Goal: Task Accomplishment & Management: Use online tool/utility

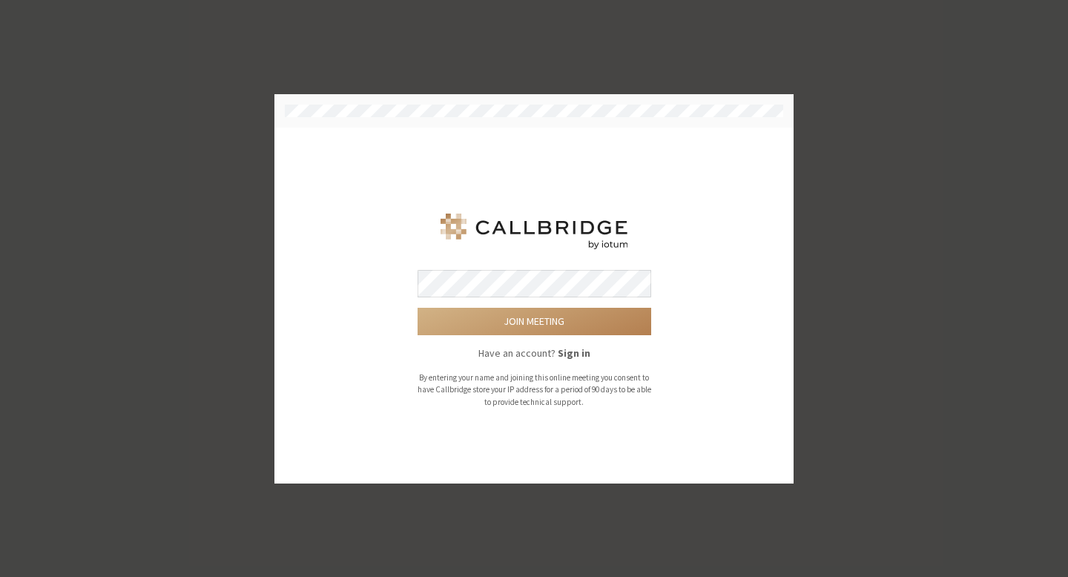
click at [418, 308] on button "Join meeting" at bounding box center [535, 321] width 234 height 27
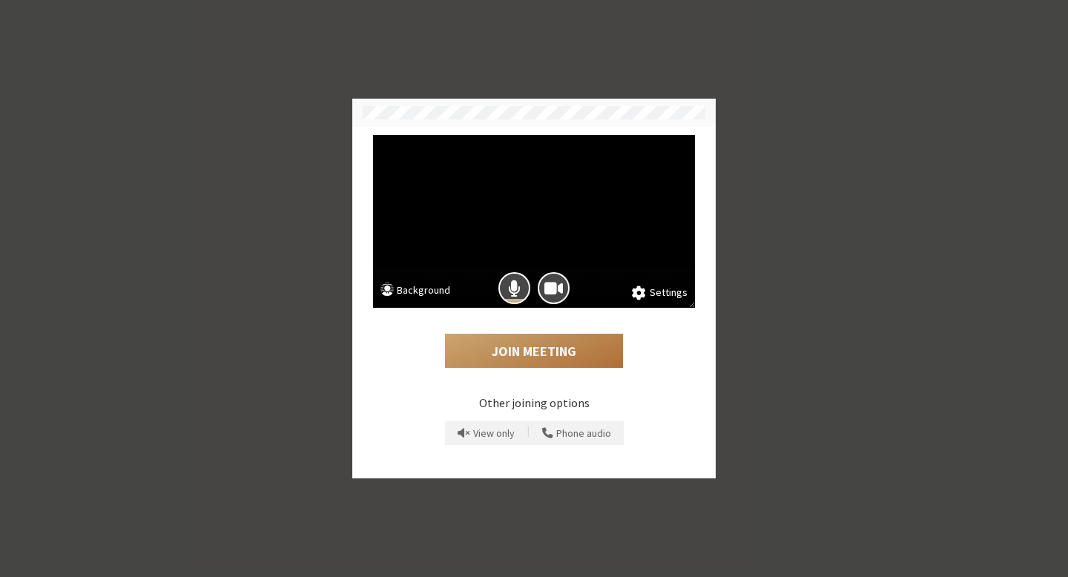
drag, startPoint x: 554, startPoint y: 338, endPoint x: 562, endPoint y: 369, distance: 32.2
click at [562, 369] on div "Join Meeting" at bounding box center [534, 340] width 322 height 65
drag, startPoint x: 555, startPoint y: 356, endPoint x: 536, endPoint y: 398, distance: 46.5
click at [543, 393] on div "Join Meeting Other joining options View only | Phone audio" at bounding box center [534, 388] width 332 height 160
click at [533, 400] on p "Other joining options" at bounding box center [534, 403] width 322 height 18
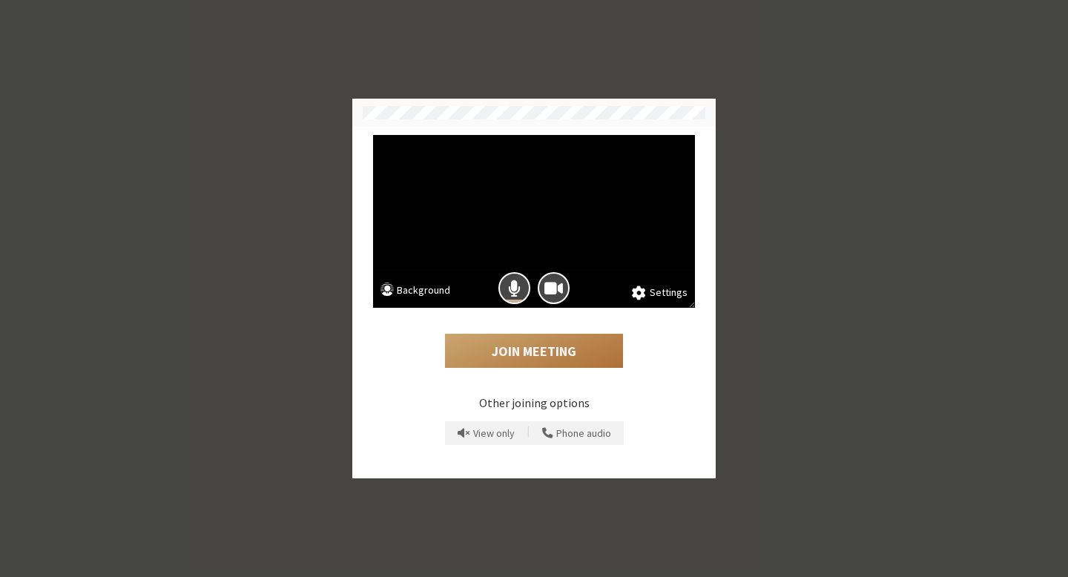
drag, startPoint x: 520, startPoint y: 344, endPoint x: 518, endPoint y: 355, distance: 11.2
click at [518, 355] on button "Join Meeting" at bounding box center [534, 351] width 178 height 34
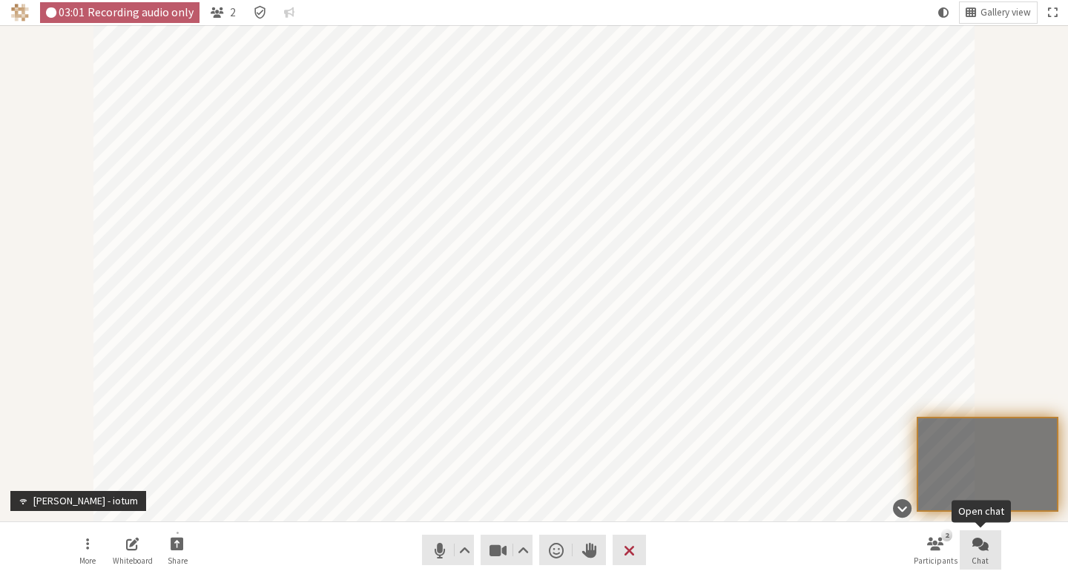
click at [978, 546] on span "Open chat" at bounding box center [980, 543] width 16 height 17
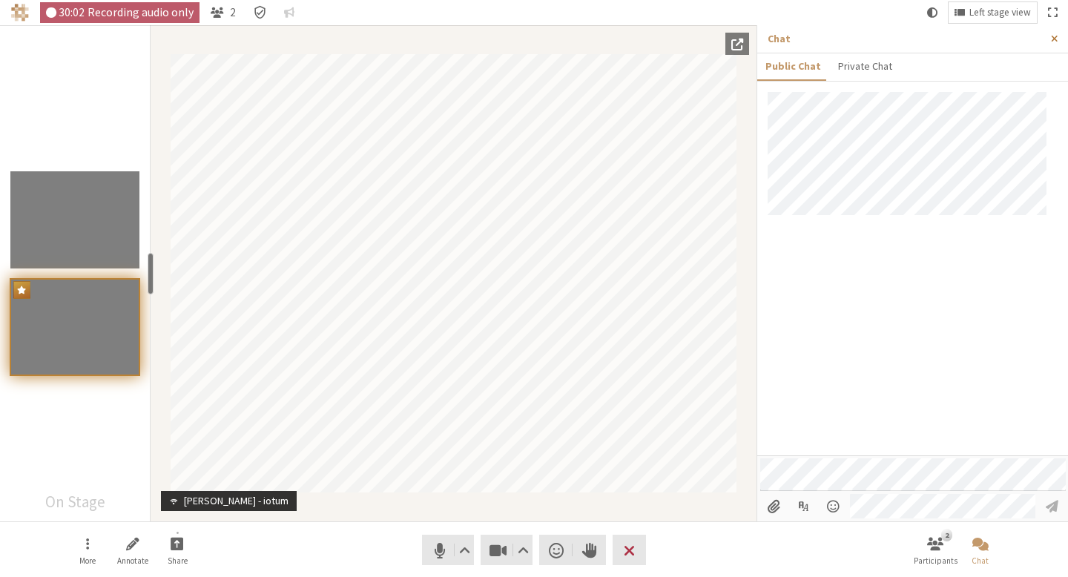
click at [1054, 43] on span "Close sidebar" at bounding box center [1054, 38] width 7 height 11
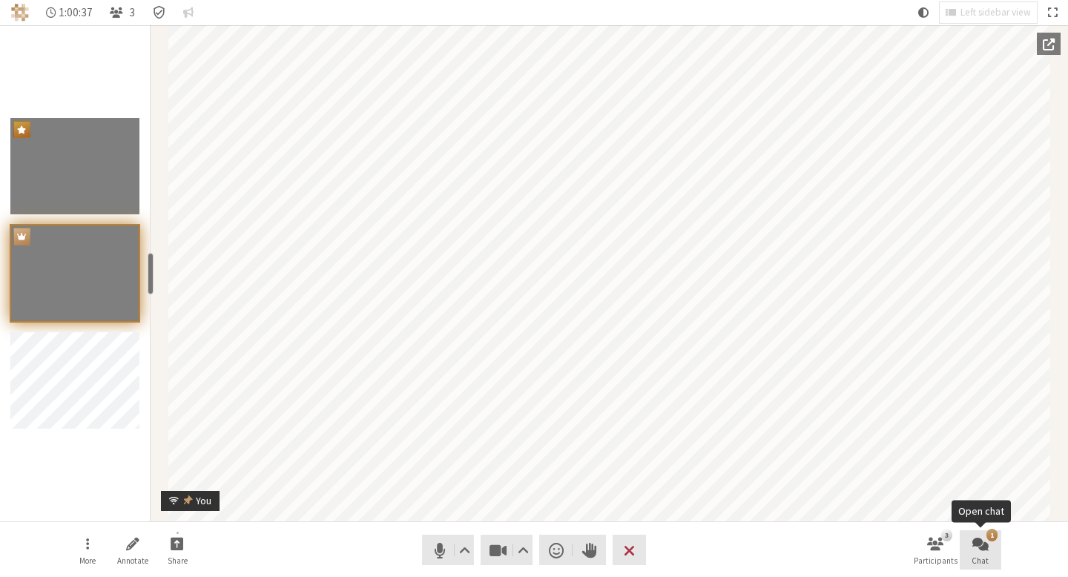
click at [989, 546] on button "1 Chat" at bounding box center [981, 550] width 42 height 40
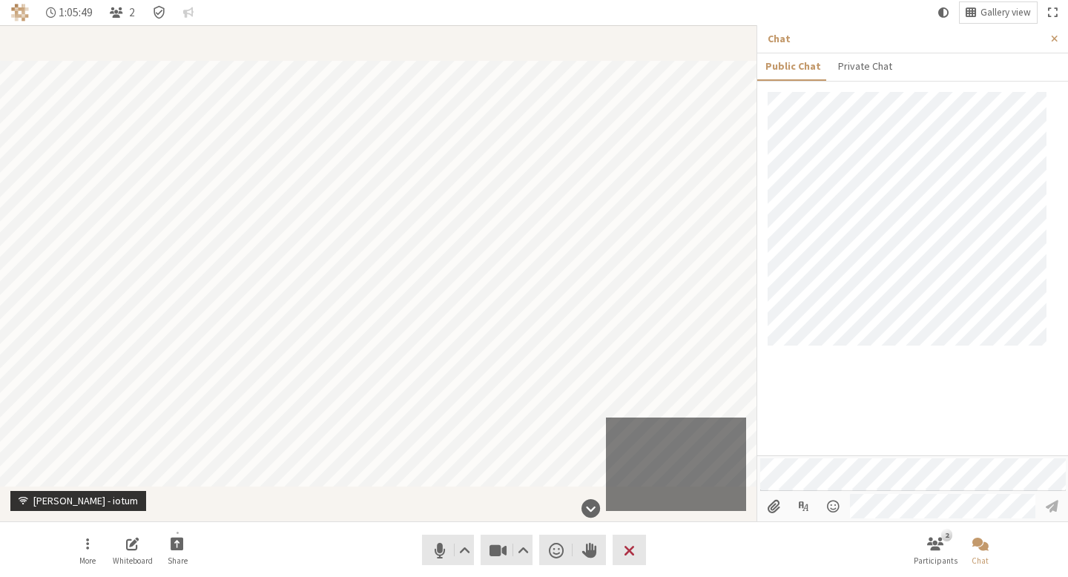
click at [976, 453] on section at bounding box center [912, 306] width 311 height 429
